Goal: Transaction & Acquisition: Purchase product/service

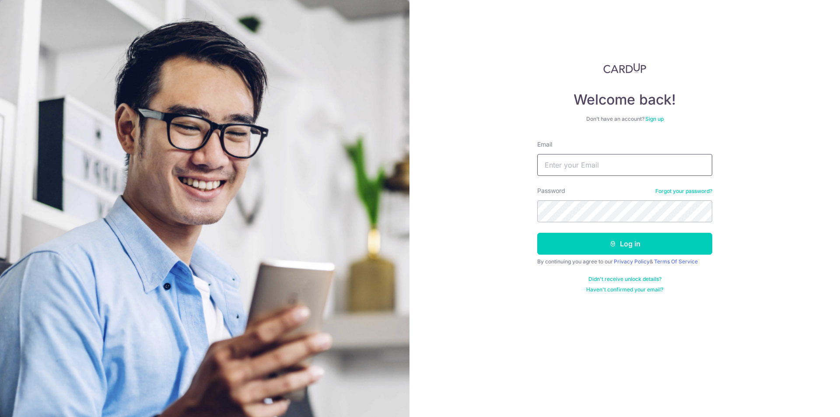
click at [591, 172] on input "Email" at bounding box center [624, 165] width 175 height 22
type input "[EMAIL_ADDRESS][DOMAIN_NAME]"
click at [657, 243] on button "Log in" at bounding box center [624, 244] width 175 height 22
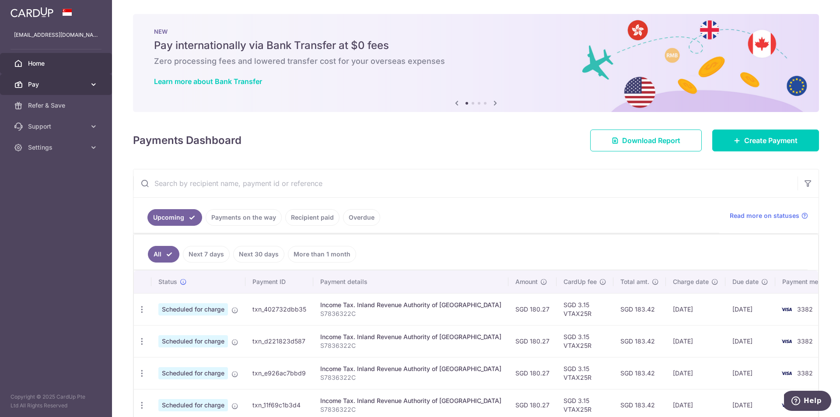
click at [69, 79] on link "Pay" at bounding box center [56, 84] width 112 height 21
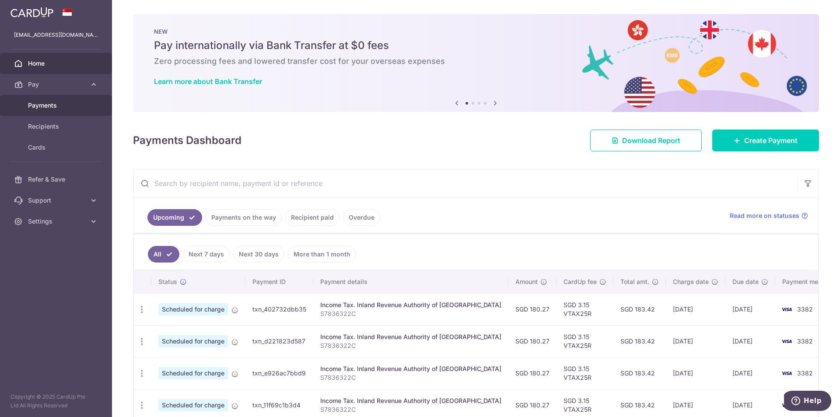
click at [72, 103] on span "Payments" at bounding box center [57, 105] width 58 height 9
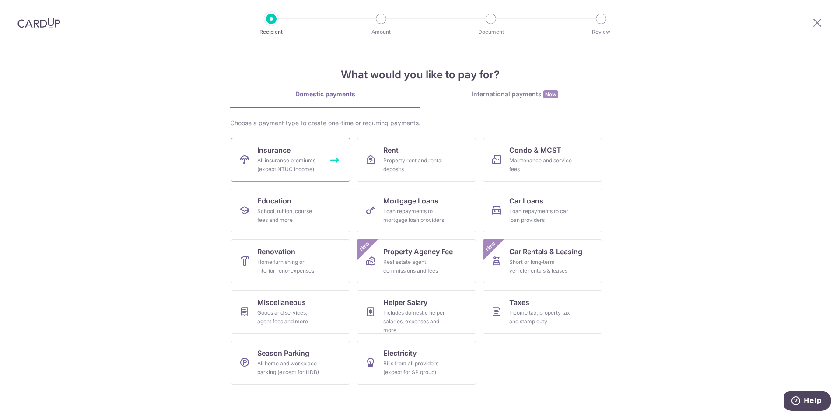
click at [273, 168] on div "All insurance premiums (except NTUC Income)" at bounding box center [288, 165] width 63 height 18
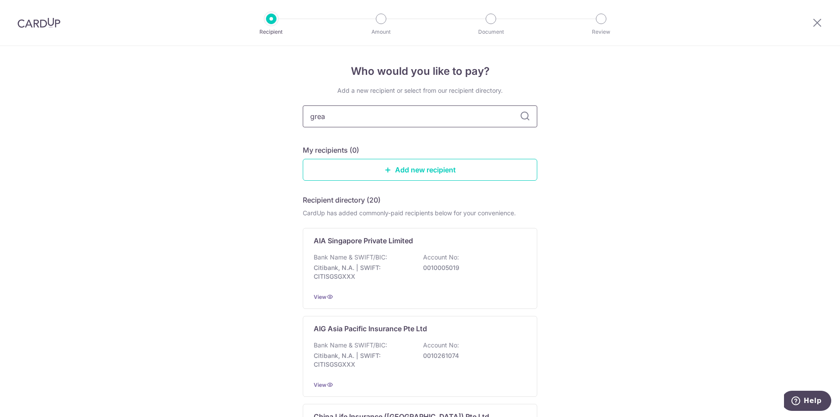
type input "great"
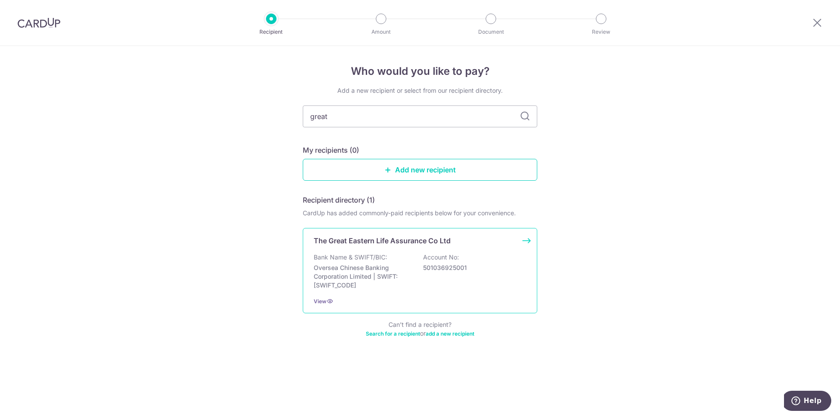
click at [425, 252] on div "The Great Eastern Life Assurance Co Ltd Bank Name & SWIFT/BIC: Oversea Chinese …" at bounding box center [420, 270] width 235 height 85
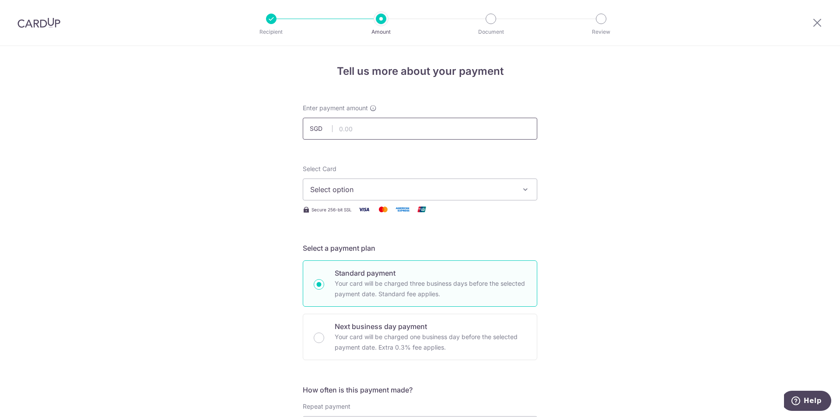
click at [382, 129] on input "text" at bounding box center [420, 129] width 235 height 22
type input "171.79"
click at [523, 191] on icon "button" at bounding box center [525, 189] width 9 height 9
click at [343, 248] on span "**** 3382" at bounding box center [348, 252] width 34 height 11
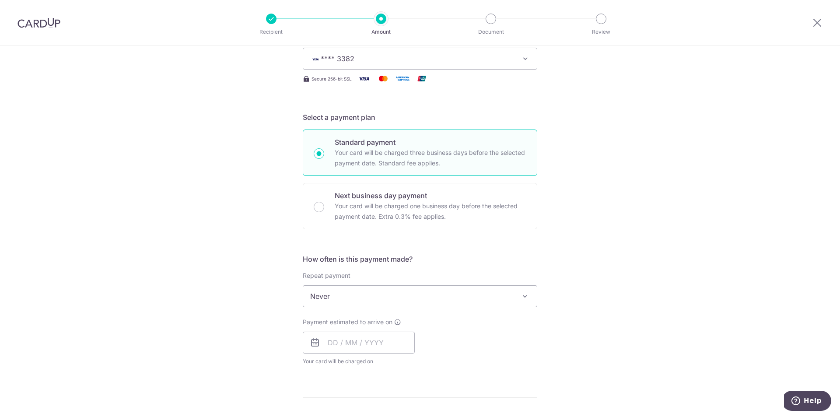
scroll to position [131, 0]
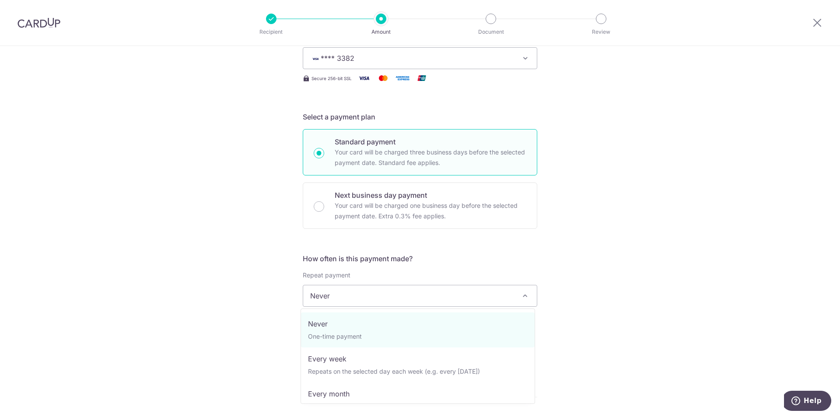
click at [525, 298] on span at bounding box center [525, 296] width 11 height 11
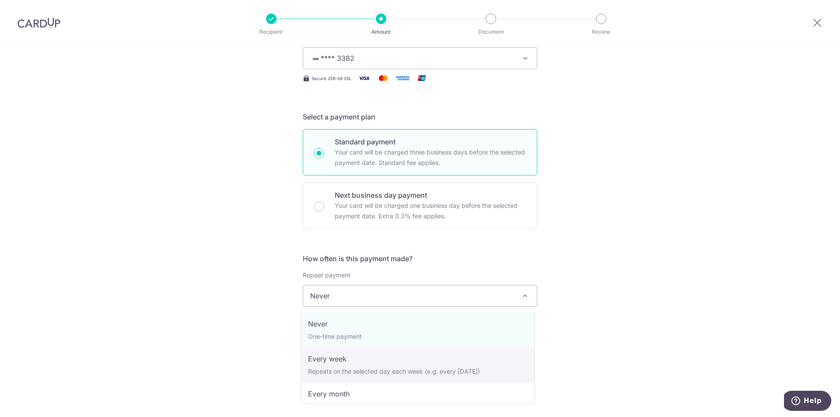
scroll to position [44, 0]
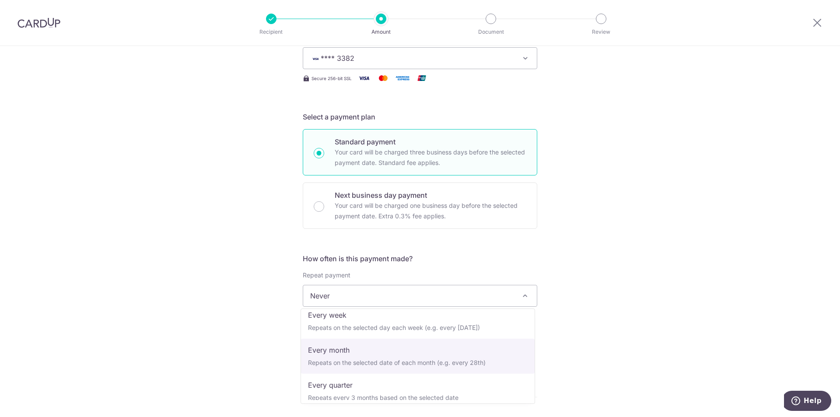
select select "3"
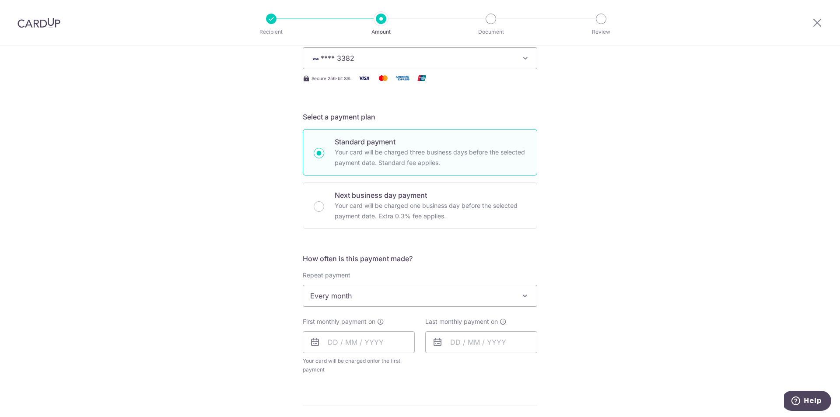
click at [310, 345] on icon at bounding box center [315, 342] width 11 height 11
click at [313, 343] on icon at bounding box center [315, 342] width 11 height 11
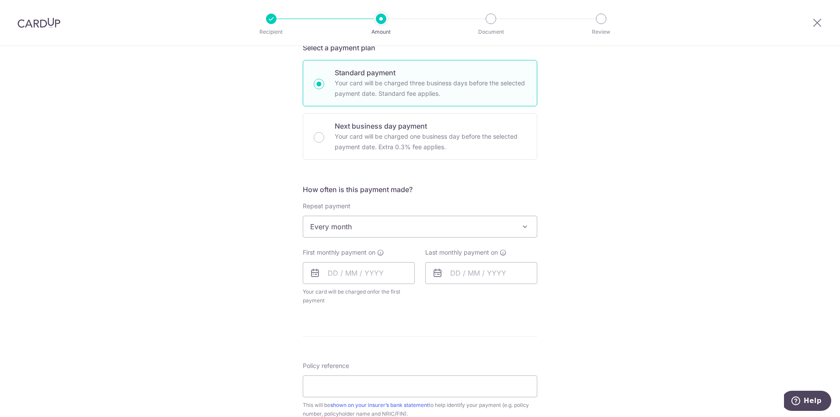
scroll to position [234, 0]
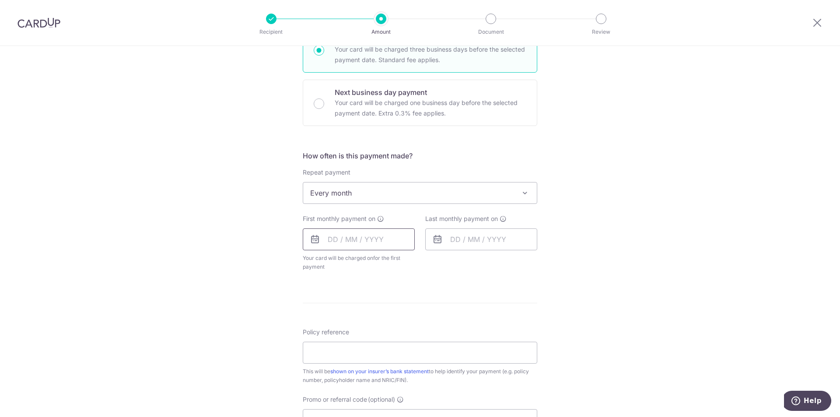
click at [374, 232] on input "text" at bounding box center [359, 239] width 112 height 22
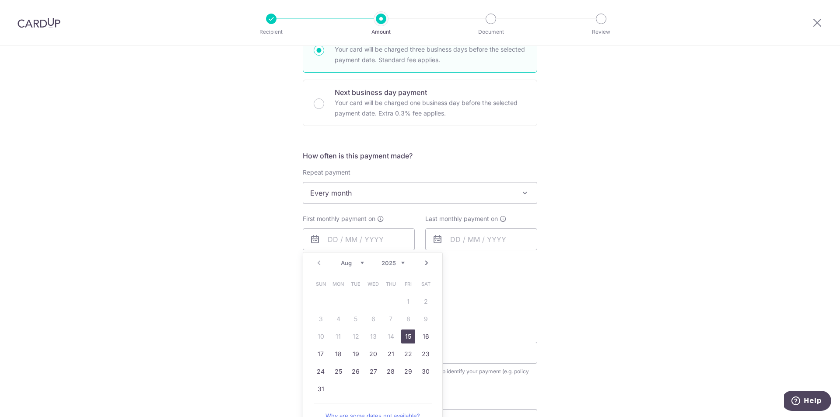
click at [424, 263] on link "Next" at bounding box center [426, 263] width 11 height 11
click at [408, 300] on link "5" at bounding box center [408, 301] width 14 height 14
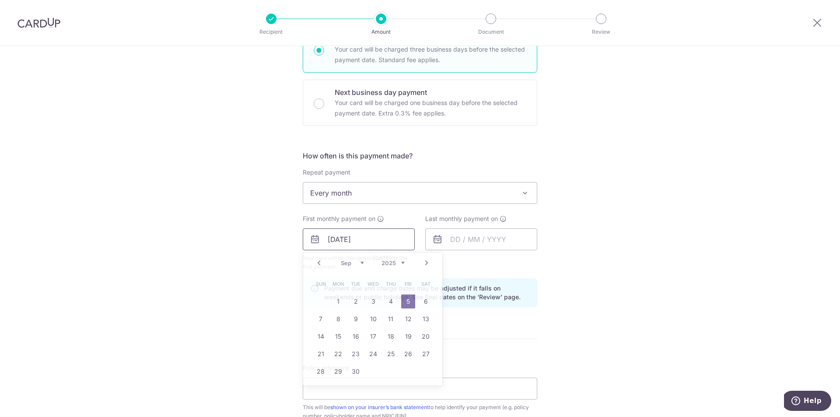
click at [352, 239] on input "05/09/2025" at bounding box center [359, 239] width 112 height 22
click at [319, 317] on link "7" at bounding box center [321, 319] width 14 height 14
type input "07/09/2025"
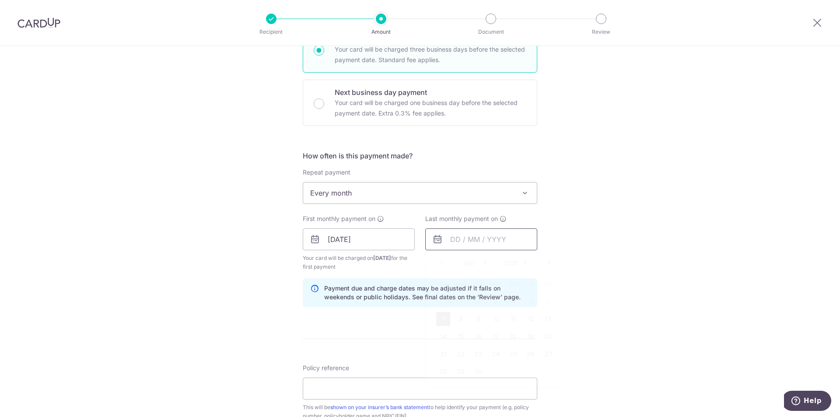
click at [522, 238] on input "text" at bounding box center [481, 239] width 112 height 22
click at [519, 262] on select "2025 2026 2027 2028 2029 2030 2031 2032 2033 2034 2035" at bounding box center [515, 262] width 23 height 7
click at [436, 262] on link "Prev" at bounding box center [441, 263] width 11 height 11
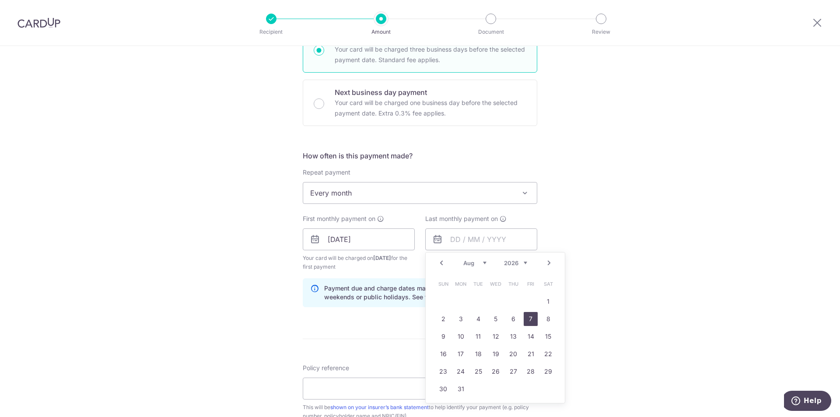
click at [527, 316] on link "7" at bounding box center [531, 319] width 14 height 14
type input "07/08/2026"
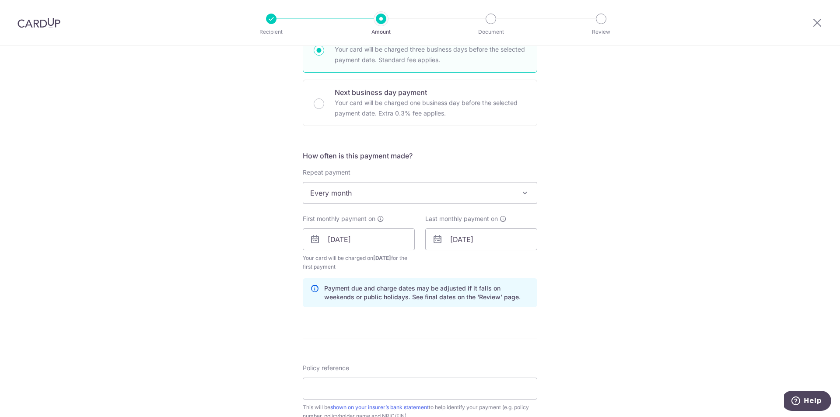
click at [544, 252] on div "Tell us more about your payment Enter payment amount SGD 171.79 171.79 Select C…" at bounding box center [420, 230] width 840 height 836
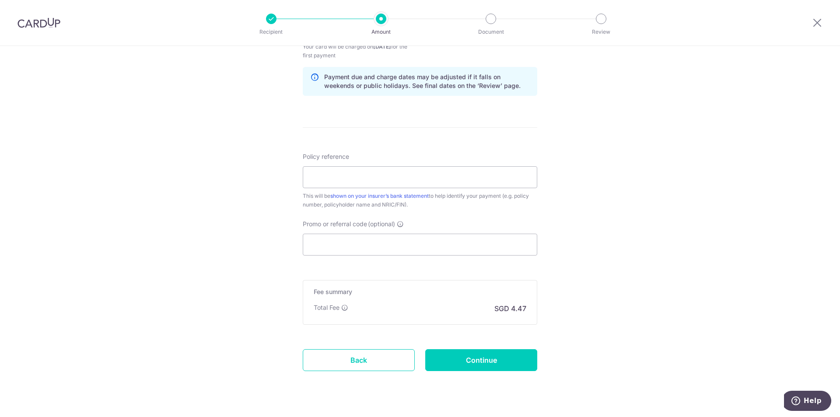
scroll to position [465, 0]
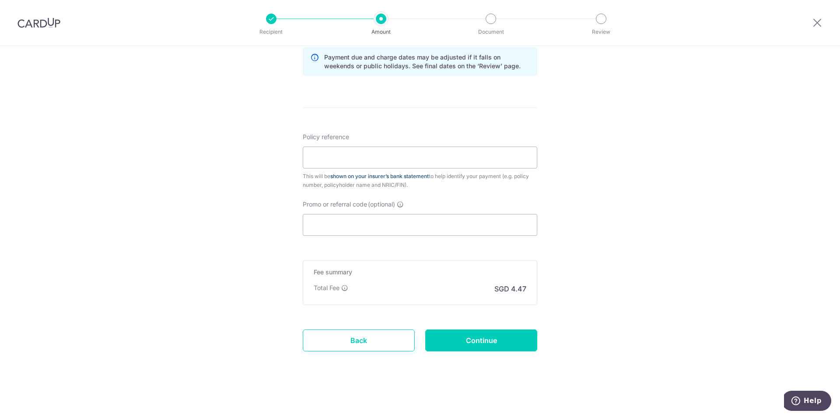
click at [363, 179] on link "shown on your insurer’s bank statement" at bounding box center [379, 176] width 98 height 7
click at [406, 221] on input "Promo or referral code (optional)" at bounding box center [420, 225] width 235 height 22
paste input "REC185"
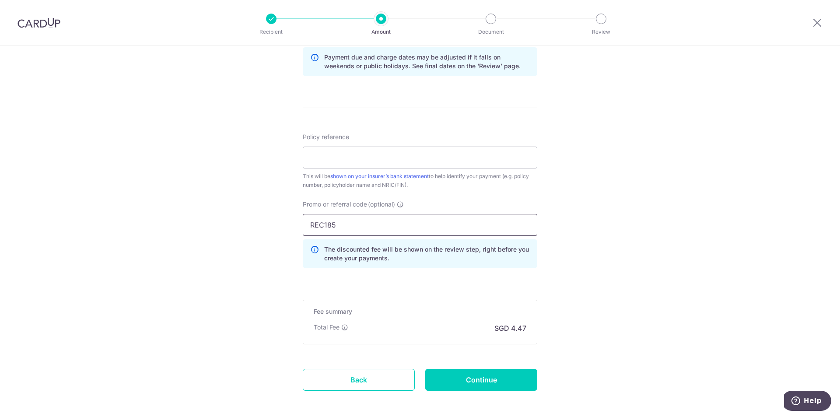
type input "REC185"
click at [620, 224] on div "Tell us more about your payment Enter payment amount SGD 171.79 171.79 Select C…" at bounding box center [420, 19] width 840 height 876
click at [416, 161] on input "Policy reference" at bounding box center [420, 158] width 235 height 22
click at [623, 130] on div "Tell us more about your payment Enter payment amount SGD 171.79 171.79 Select C…" at bounding box center [420, 19] width 840 height 876
click at [642, 193] on div "Tell us more about your payment Enter payment amount SGD 171.79 171.79 Select C…" at bounding box center [420, 19] width 840 height 876
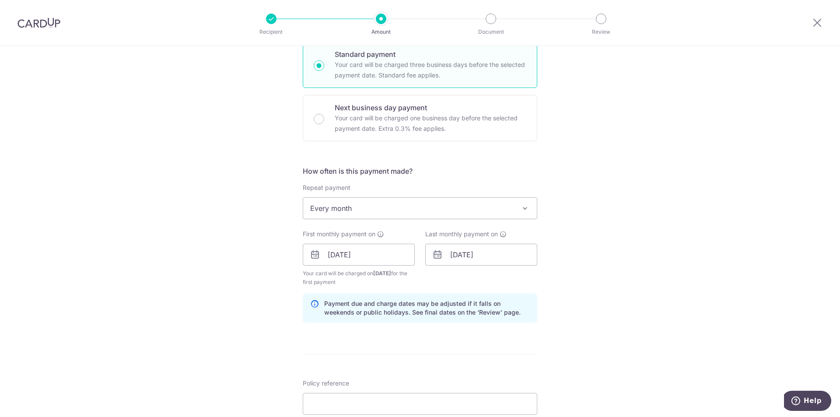
scroll to position [350, 0]
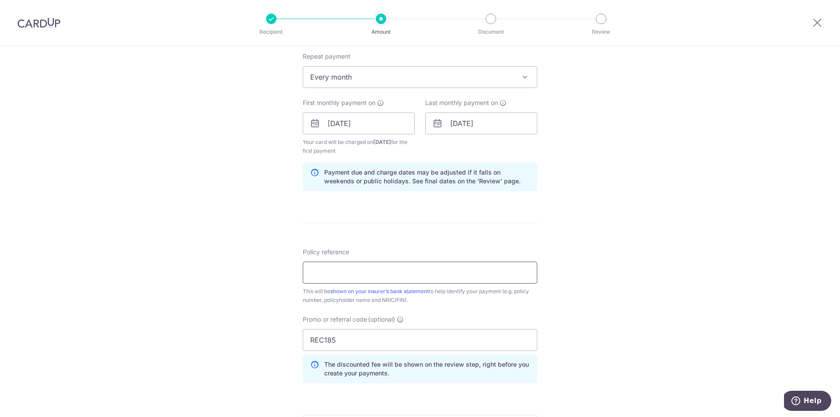
click at [429, 277] on input "Policy reference" at bounding box center [420, 273] width 235 height 22
click at [405, 273] on input "M000000" at bounding box center [420, 273] width 235 height 22
type input "M0000001"
click at [698, 315] on div "Tell us more about your payment Enter payment amount SGD 171.79 171.79 Select C…" at bounding box center [420, 134] width 840 height 876
click at [619, 270] on div "Tell us more about your payment Enter payment amount SGD 171.79 171.79 Select C…" at bounding box center [420, 134] width 840 height 876
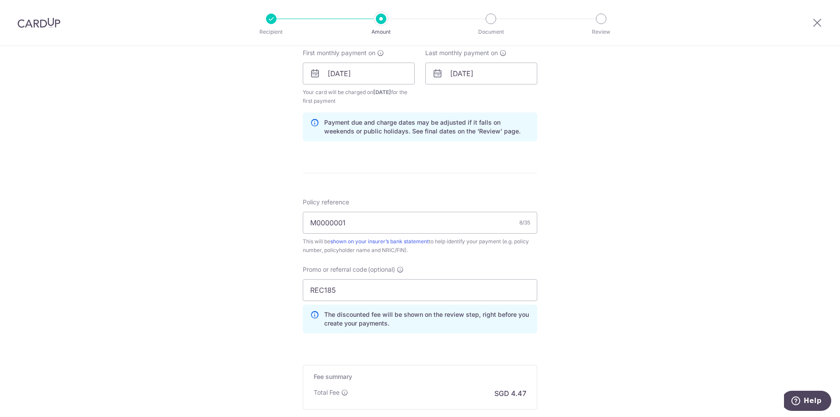
scroll to position [505, 0]
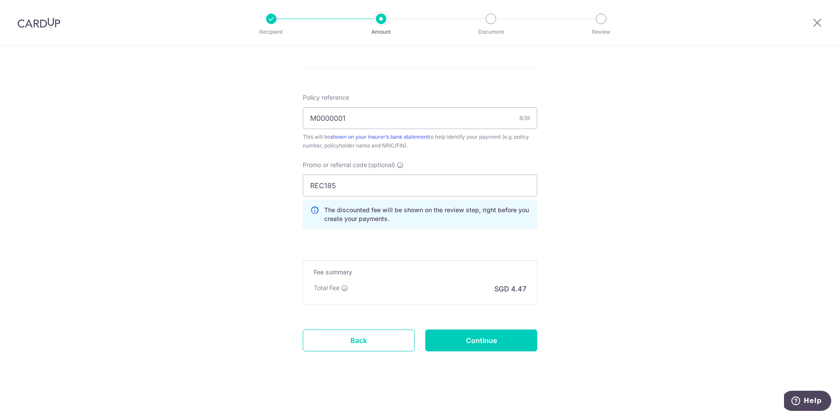
click at [522, 342] on input "Continue" at bounding box center [481, 340] width 112 height 22
type input "Create Schedule"
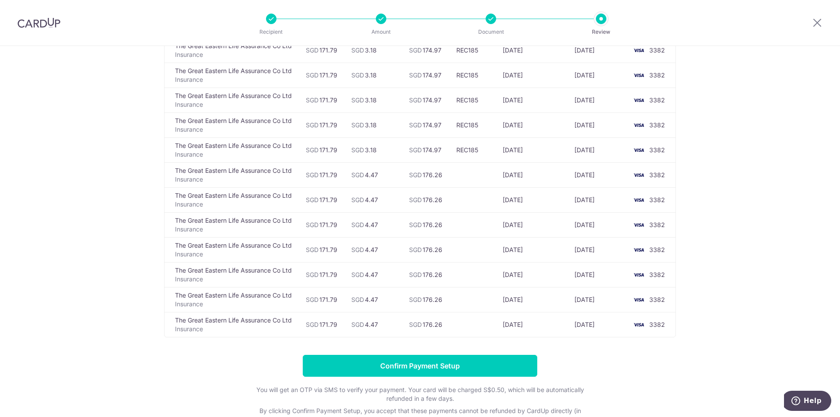
scroll to position [174, 0]
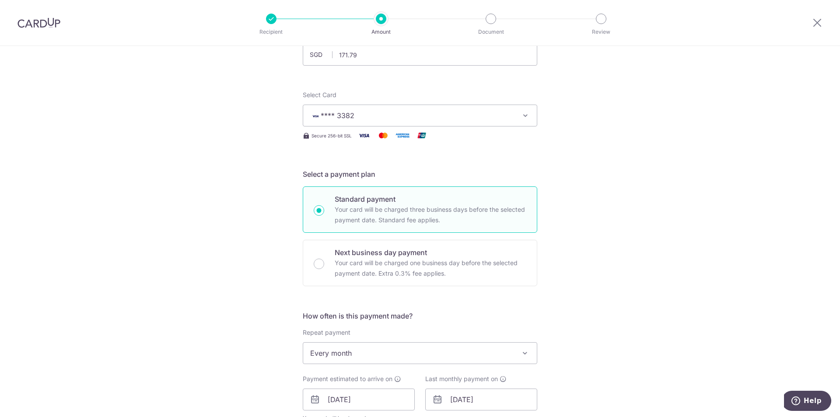
scroll to position [175, 0]
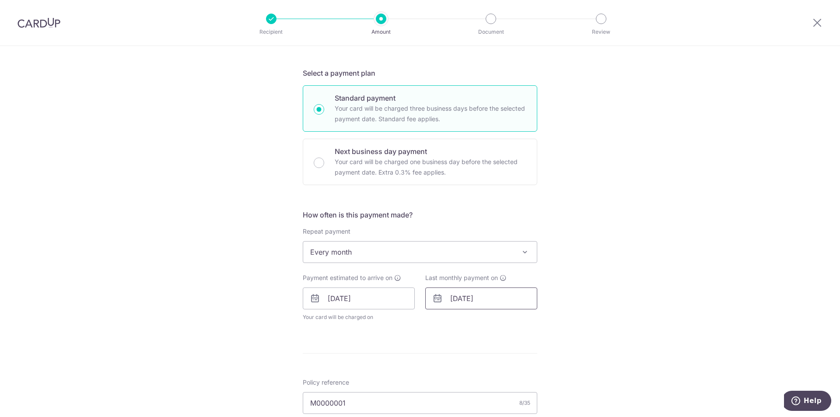
click at [487, 300] on input "07/08/2026" at bounding box center [481, 298] width 112 height 22
click at [440, 324] on link "Prev" at bounding box center [441, 322] width 11 height 11
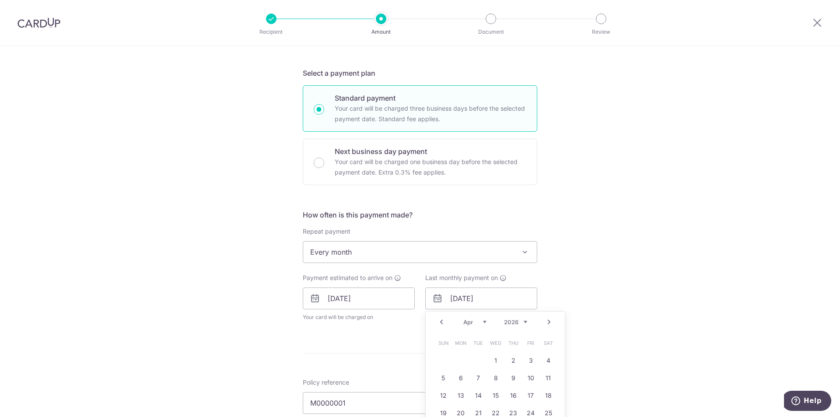
click at [440, 324] on link "Prev" at bounding box center [441, 322] width 11 height 11
click at [439, 324] on link "Prev" at bounding box center [441, 322] width 11 height 11
click at [497, 378] on link "7" at bounding box center [496, 378] width 14 height 14
type input "07/01/2026"
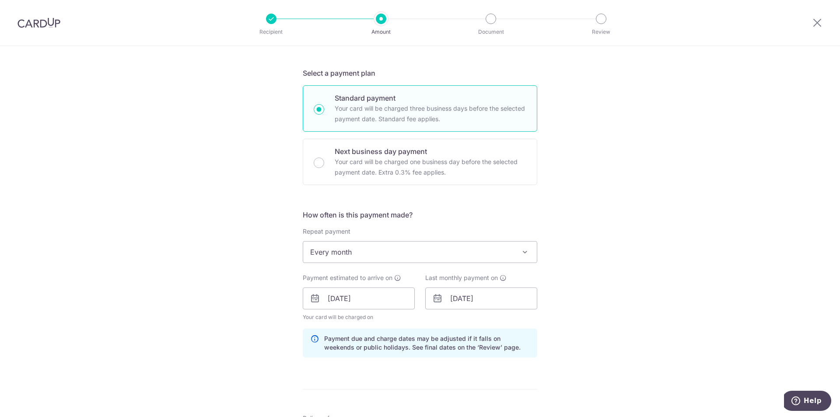
click at [589, 306] on div "Tell us more about your payment Enter payment amount SGD 171.79 171.79 Select C…" at bounding box center [420, 304] width 840 height 867
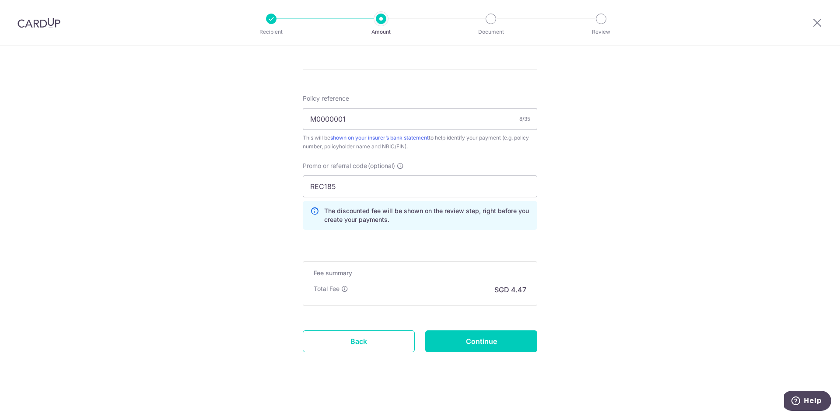
scroll to position [496, 0]
click at [501, 342] on input "Continue" at bounding box center [481, 340] width 112 height 22
type input "Update Schedule"
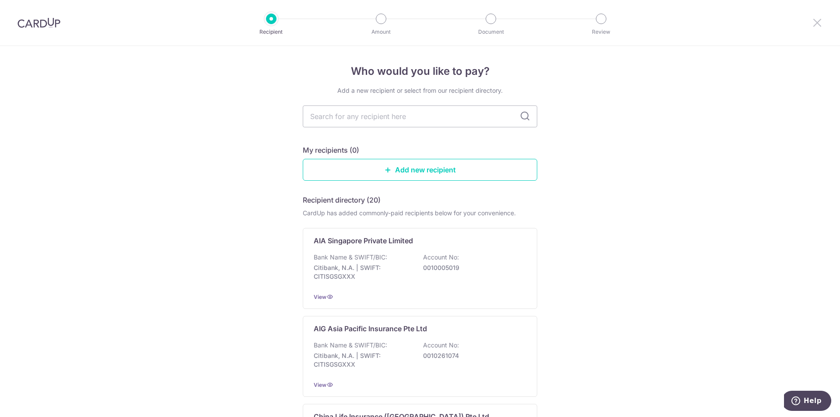
click at [820, 20] on icon at bounding box center [817, 22] width 11 height 11
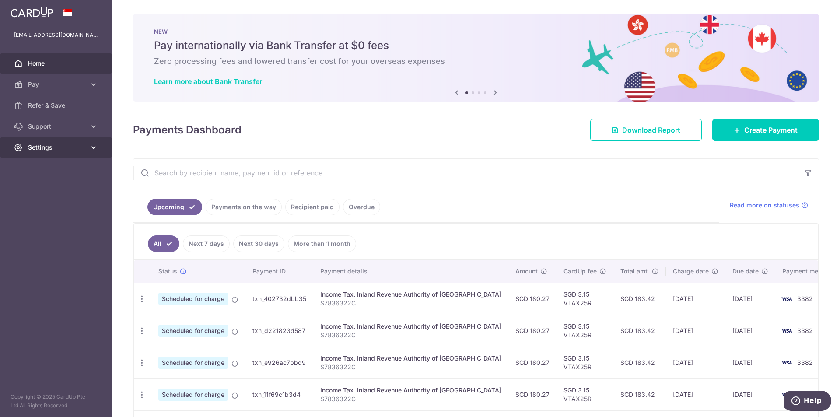
click at [63, 147] on span "Settings" at bounding box center [57, 147] width 58 height 9
click at [47, 186] on span "Logout" at bounding box center [57, 189] width 58 height 9
